Goal: Information Seeking & Learning: Learn about a topic

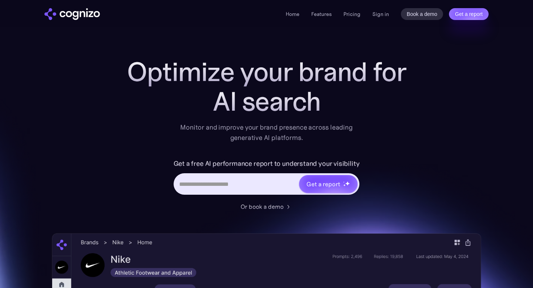
click at [327, 13] on link "Features" at bounding box center [321, 14] width 20 height 7
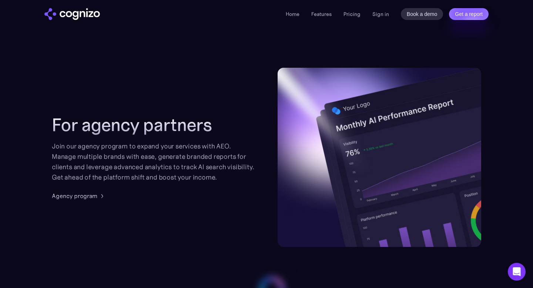
scroll to position [1758, 0]
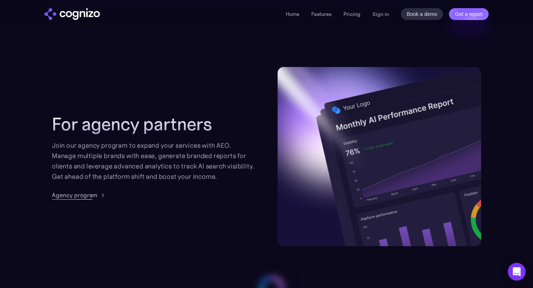
click at [102, 193] on img at bounding box center [102, 195] width 9 height 9
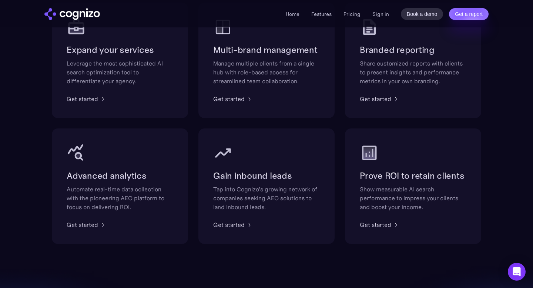
scroll to position [503, 0]
click at [373, 225] on div "Get started" at bounding box center [375, 223] width 31 height 9
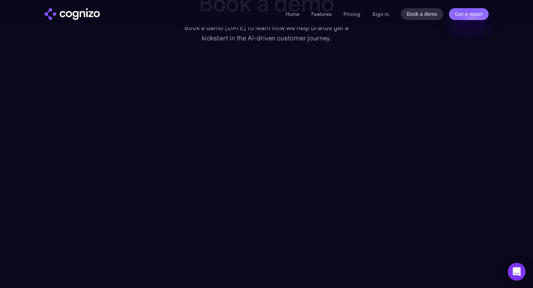
scroll to position [73, 0]
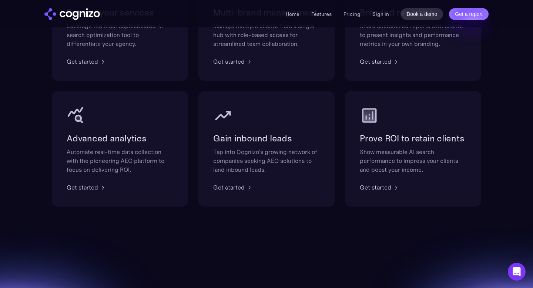
scroll to position [541, 0]
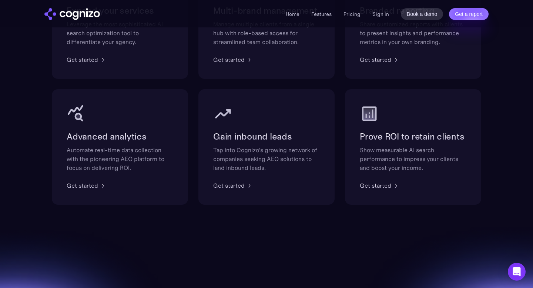
click at [244, 177] on div "Gain inbound leads Tap into Cognizo’s growing network of companies seeking AEO …" at bounding box center [266, 146] width 136 height 115
click at [237, 184] on div "Get started" at bounding box center [228, 185] width 31 height 9
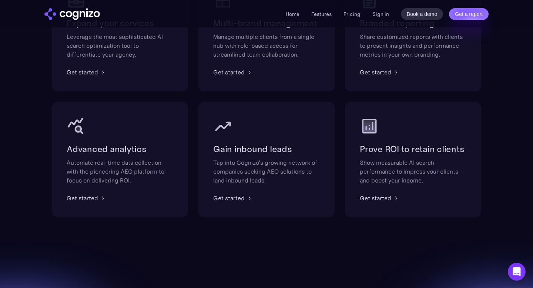
scroll to position [517, 0]
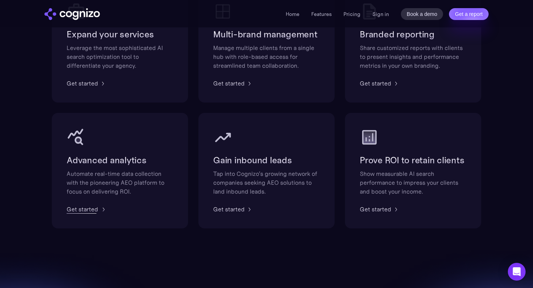
click at [93, 206] on div "Get started" at bounding box center [82, 209] width 31 height 9
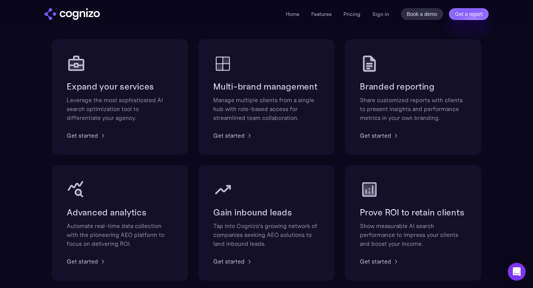
scroll to position [458, 0]
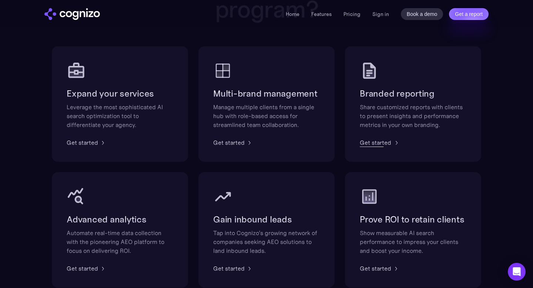
click at [385, 140] on div "Get started" at bounding box center [375, 142] width 31 height 9
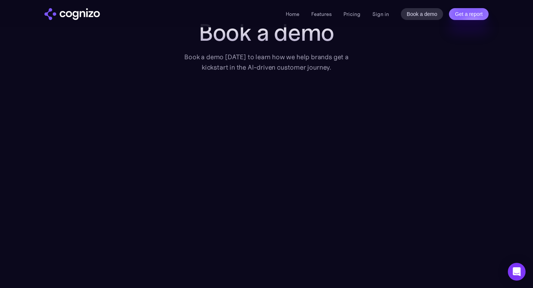
scroll to position [205, 0]
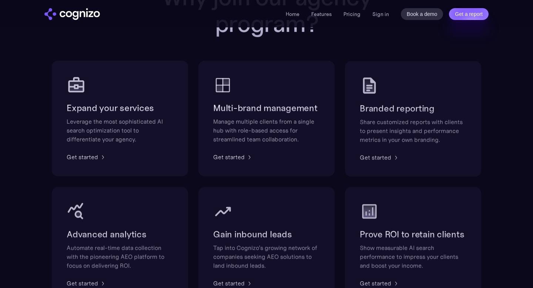
scroll to position [437, 0]
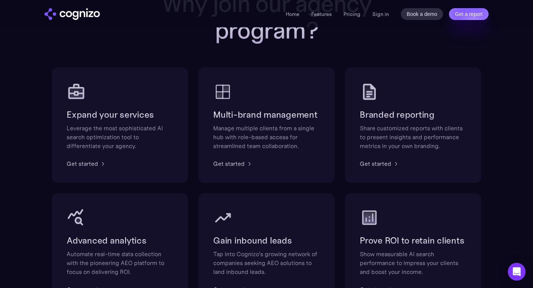
click at [91, 159] on div "Expand your services Leverage the most sophisticated AI search optimization too…" at bounding box center [120, 124] width 136 height 115
click at [86, 165] on div "Get started" at bounding box center [82, 163] width 31 height 9
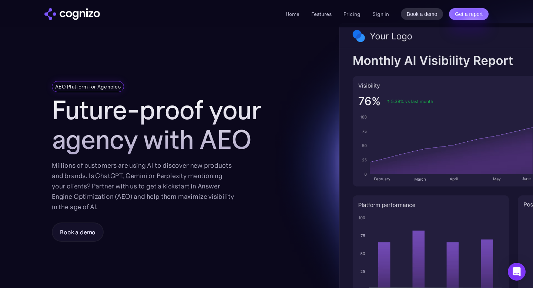
scroll to position [31, 0]
click at [322, 13] on link "Features" at bounding box center [321, 14] width 20 height 7
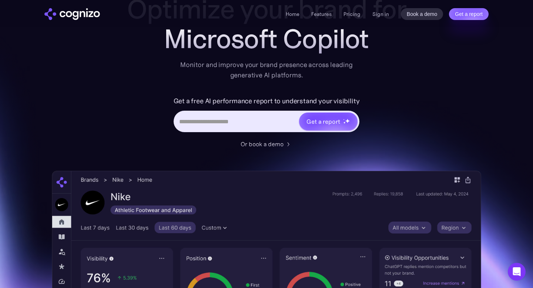
scroll to position [99, 0]
